Goal: Information Seeking & Learning: Learn about a topic

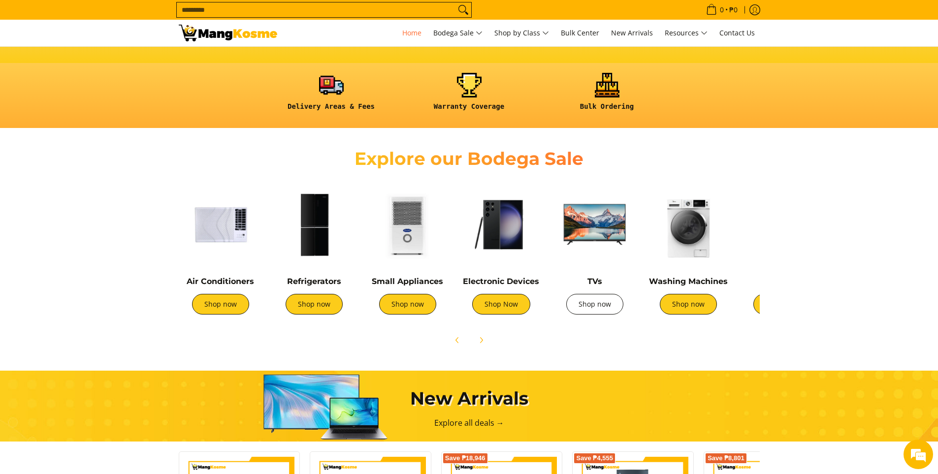
click at [605, 303] on link "Shop now" at bounding box center [594, 304] width 57 height 21
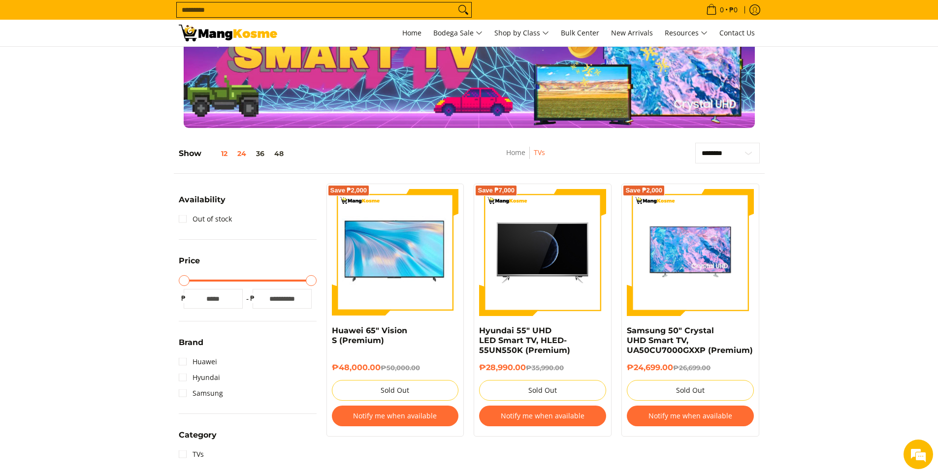
click at [225, 155] on button "12" at bounding box center [216, 154] width 31 height 8
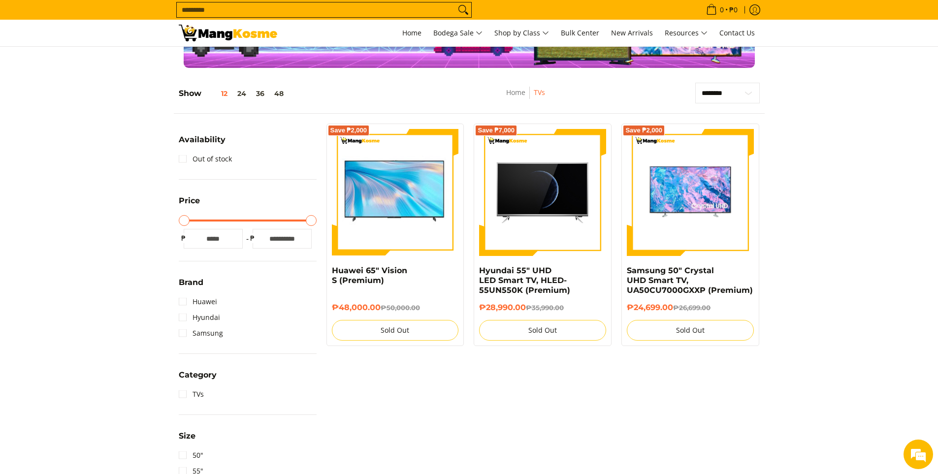
scroll to position [139, 0]
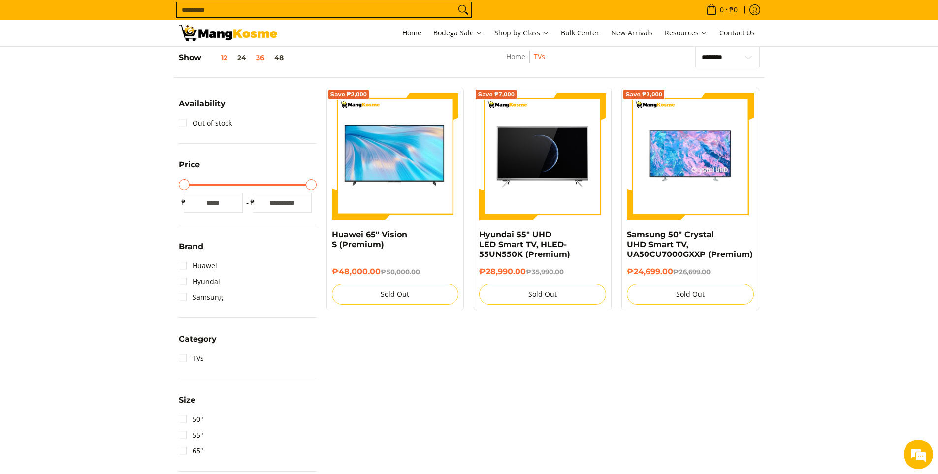
click at [260, 57] on button "36" at bounding box center [260, 58] width 18 height 8
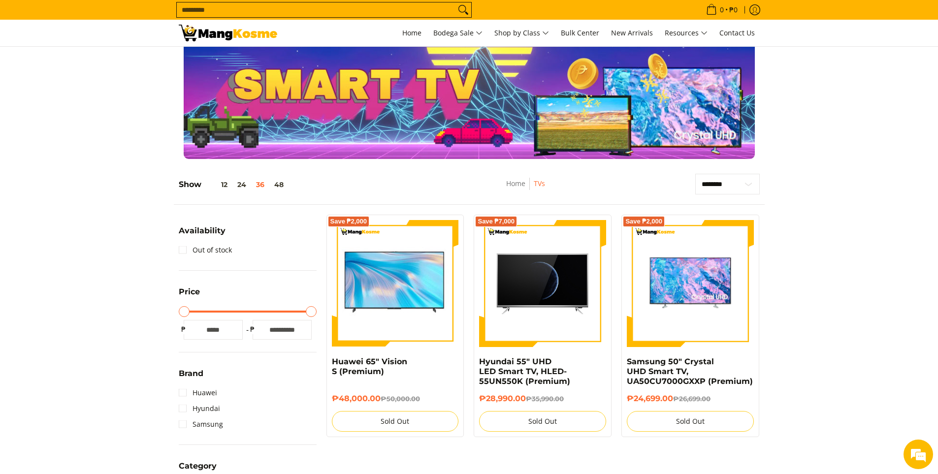
scroll to position [0, 0]
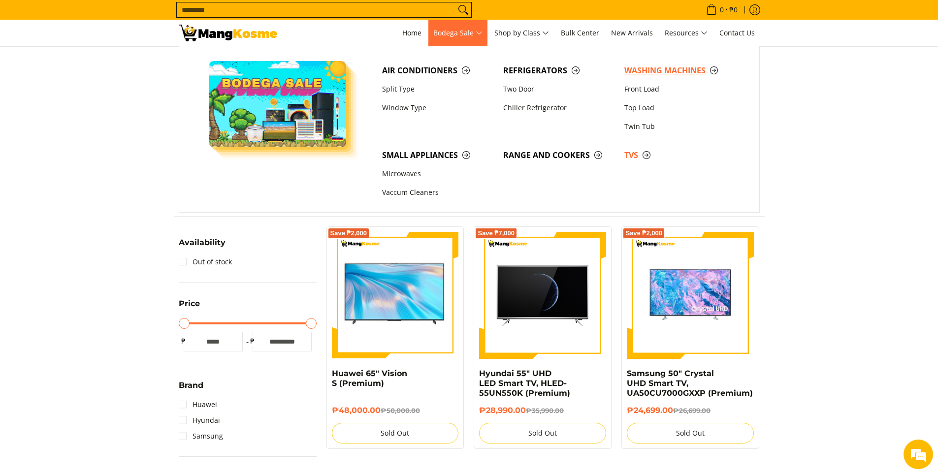
click at [676, 67] on span "Washing Machines" at bounding box center [680, 71] width 111 height 12
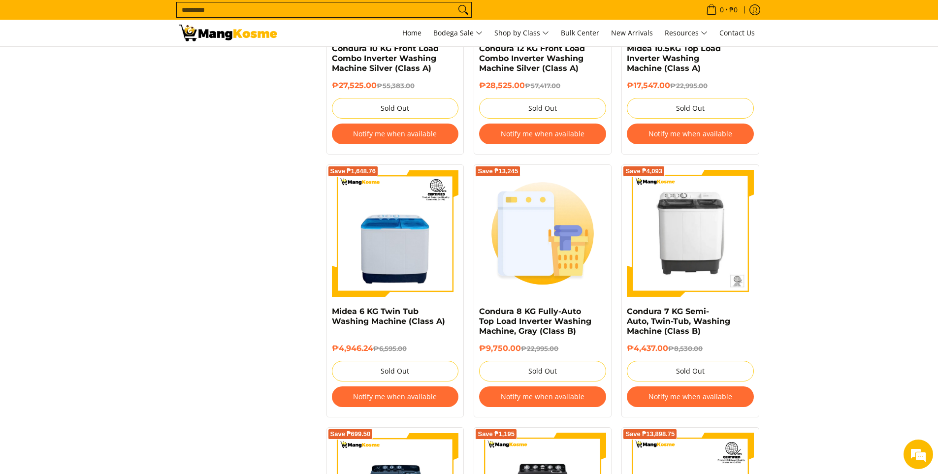
scroll to position [1773, 0]
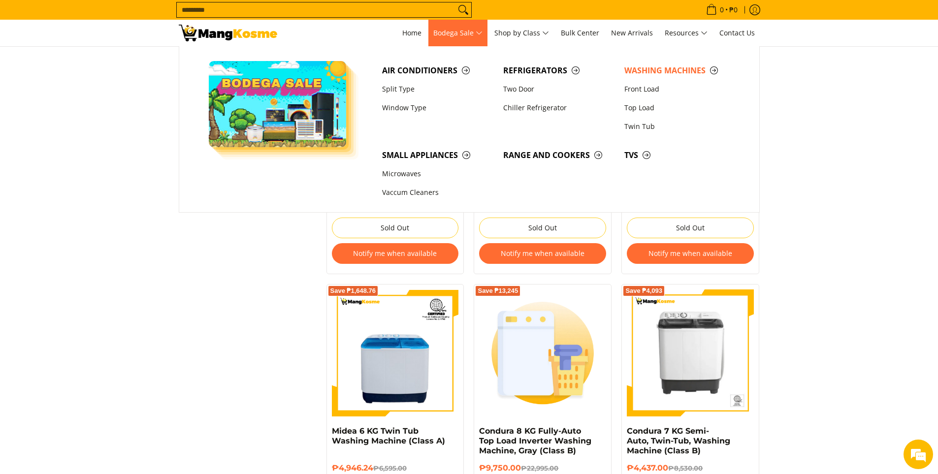
click at [481, 36] on span "Bodega Sale" at bounding box center [457, 33] width 49 height 12
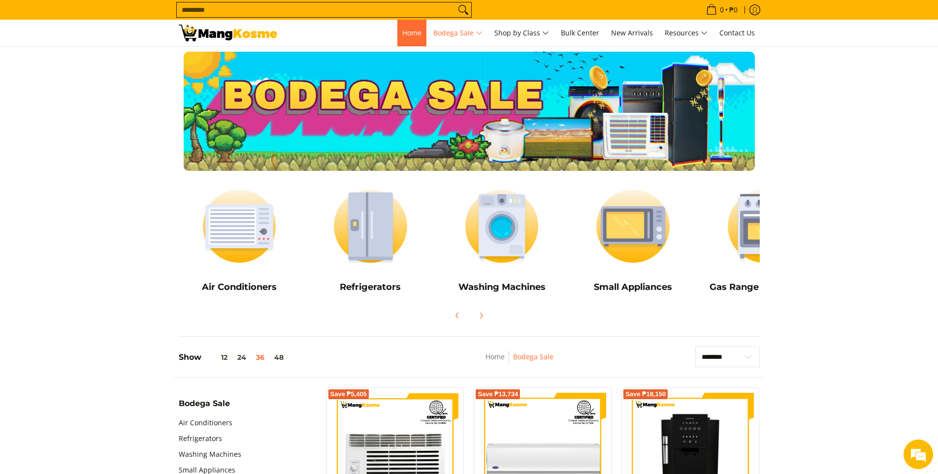
click at [412, 26] on link "Home" at bounding box center [411, 33] width 29 height 27
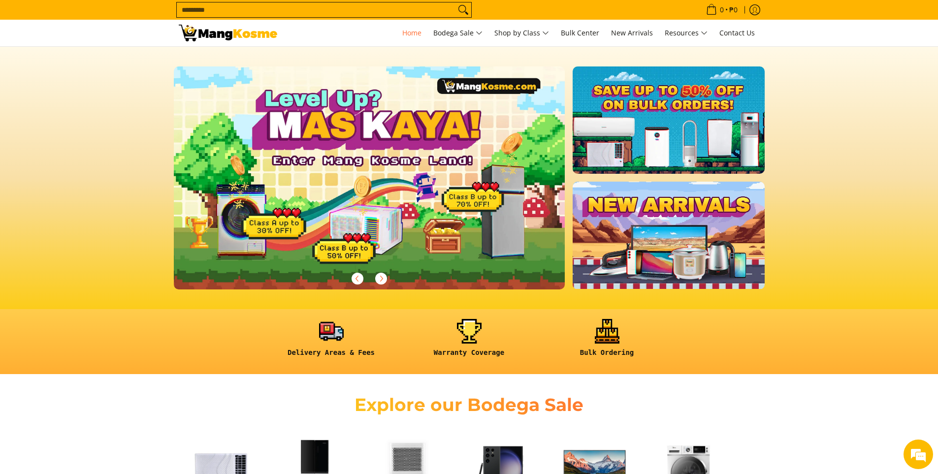
click at [658, 132] on link at bounding box center [669, 119] width 192 height 107
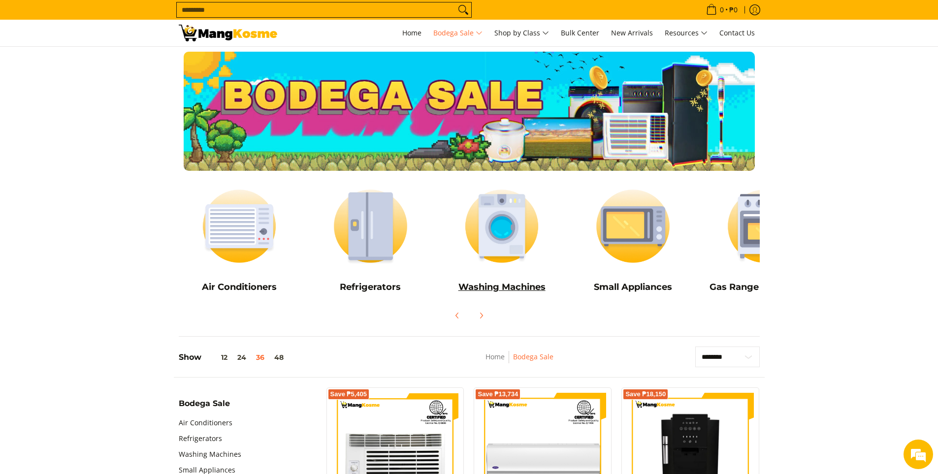
click at [527, 283] on h5 "Washing Machines" at bounding box center [502, 287] width 122 height 11
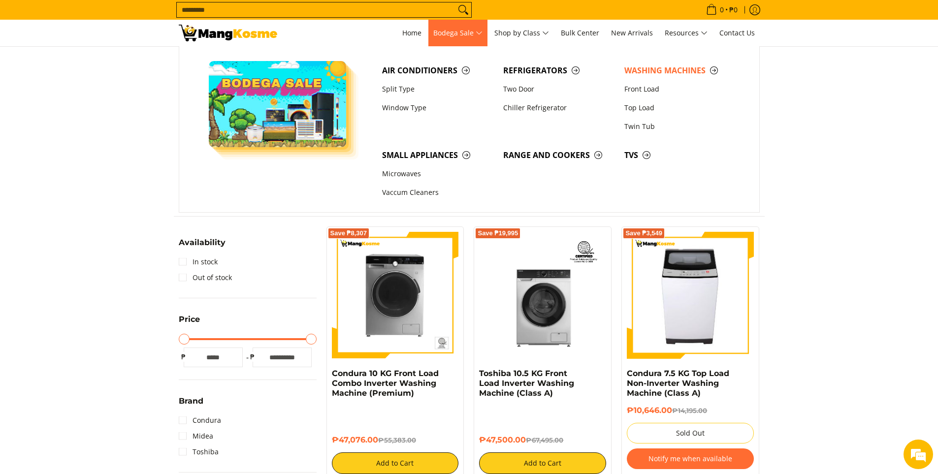
click at [446, 30] on span "Bodega Sale" at bounding box center [457, 33] width 49 height 12
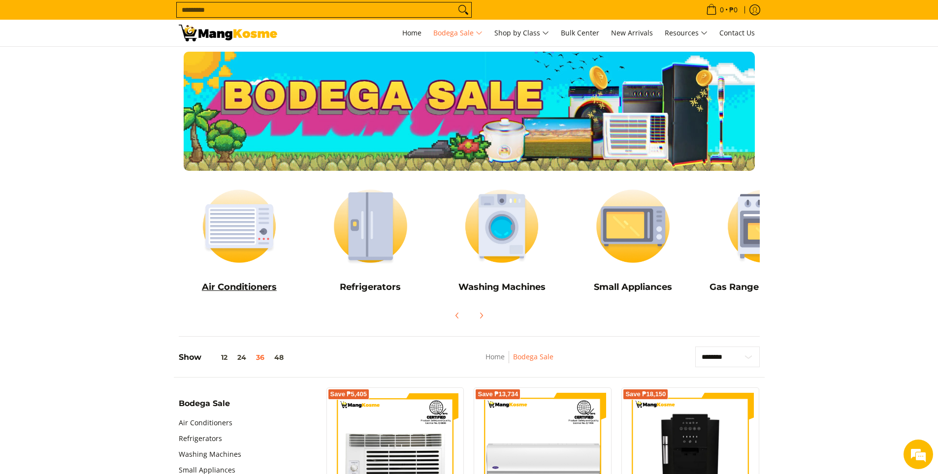
click at [232, 227] on img at bounding box center [240, 226] width 122 height 91
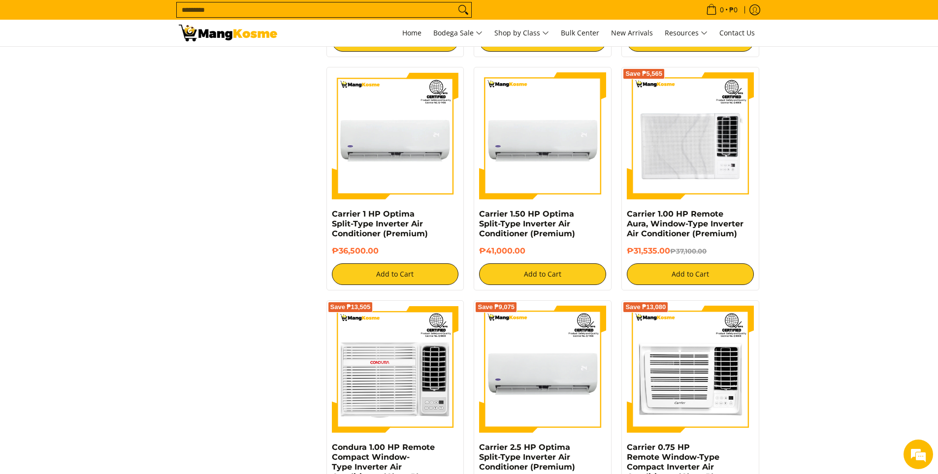
scroll to position [2660, 0]
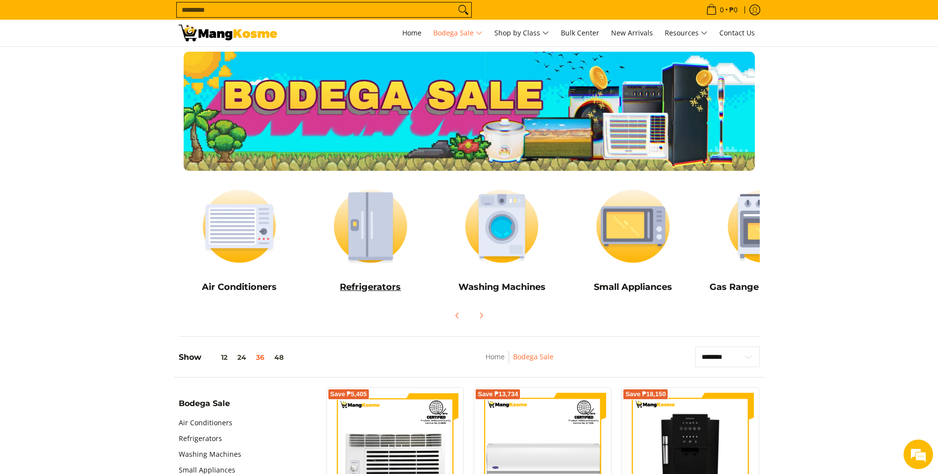
click at [377, 239] on img at bounding box center [371, 226] width 122 height 91
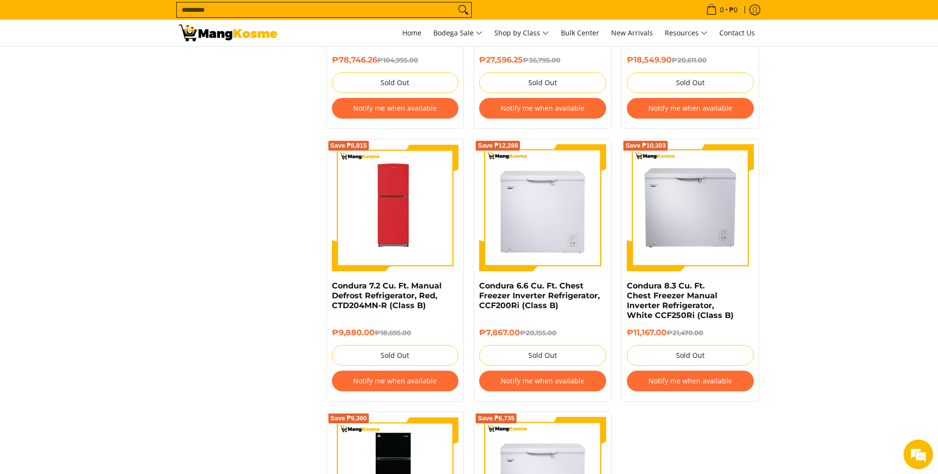
scroll to position [2656, 0]
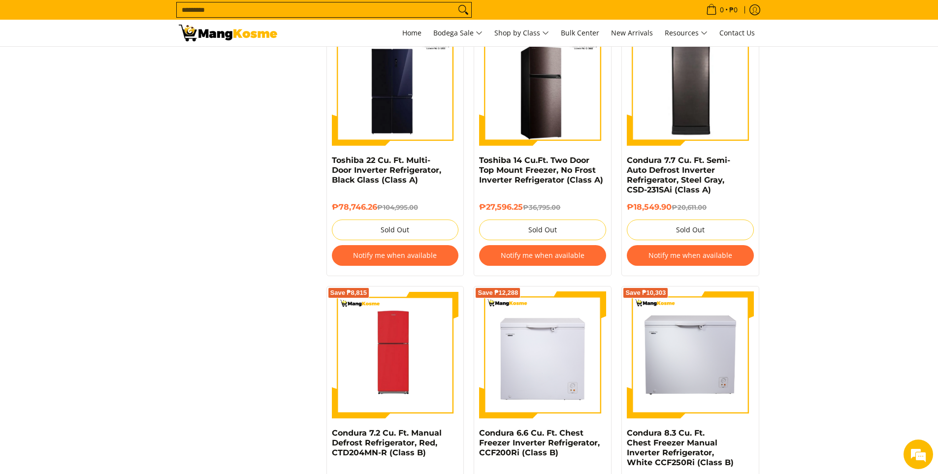
click at [243, 33] on img at bounding box center [228, 33] width 99 height 17
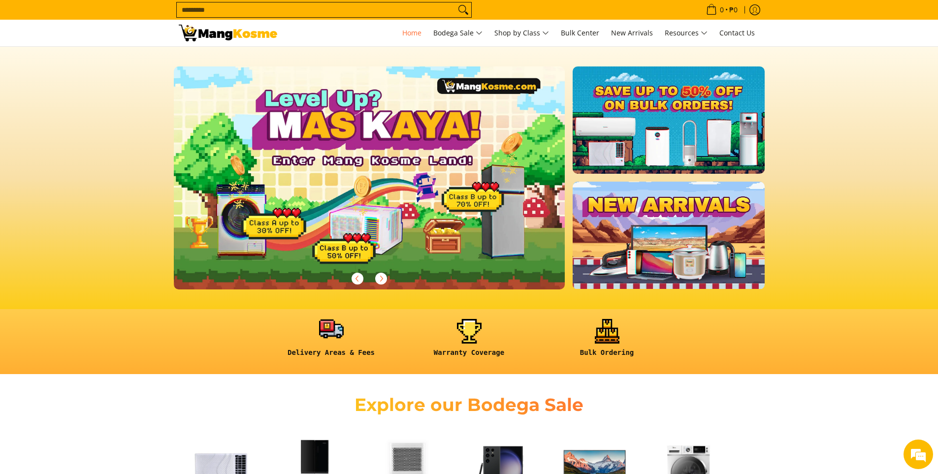
click at [333, 324] on link at bounding box center [331, 342] width 128 height 46
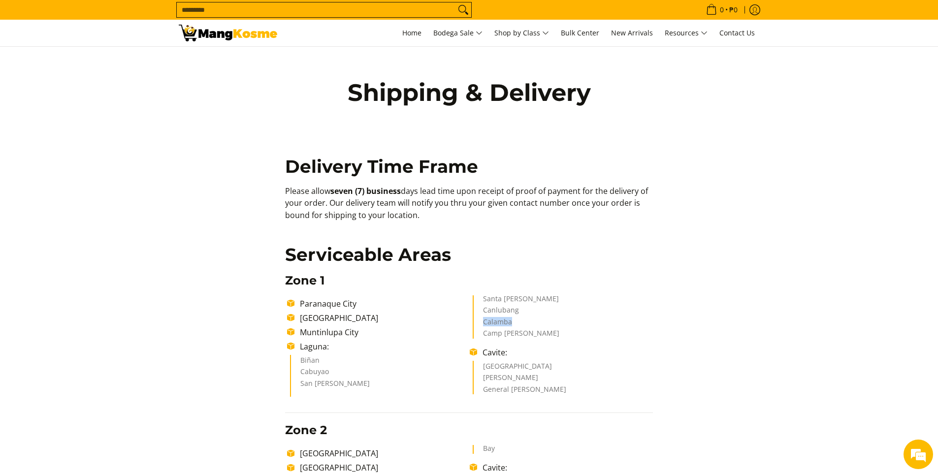
drag, startPoint x: 516, startPoint y: 323, endPoint x: 482, endPoint y: 323, distance: 34.0
click at [482, 323] on ul "Biñan Cabuyao [GEOGRAPHIC_DATA][PERSON_NAME][PERSON_NAME] Canlubang [GEOGRAPHIC…" at bounding box center [471, 347] width 363 height 102
